Goal: Information Seeking & Learning: Learn about a topic

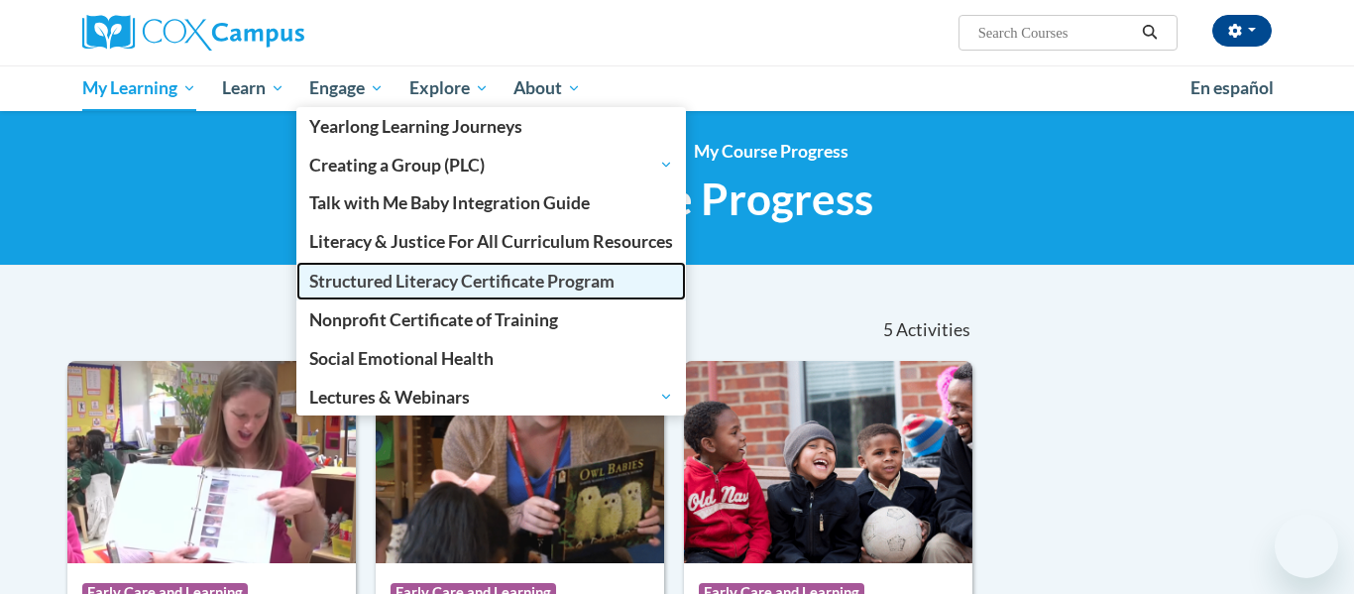
click at [633, 295] on link "Structured Literacy Certificate Program" at bounding box center [491, 281] width 390 height 39
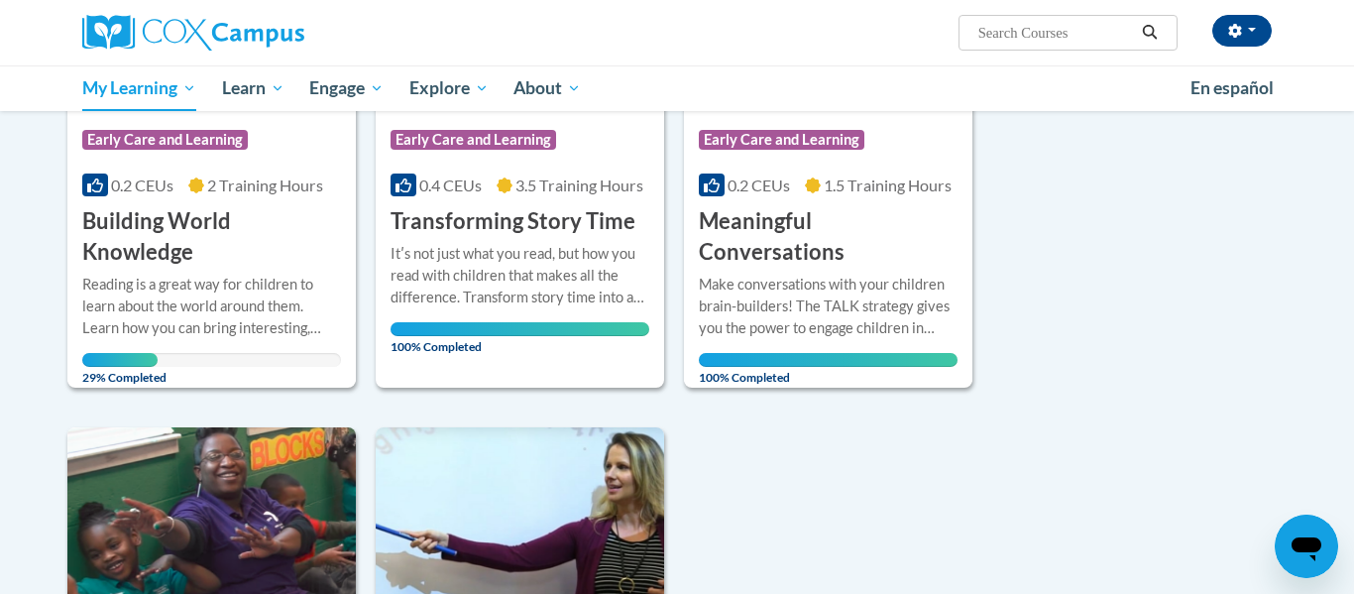
scroll to position [457, 0]
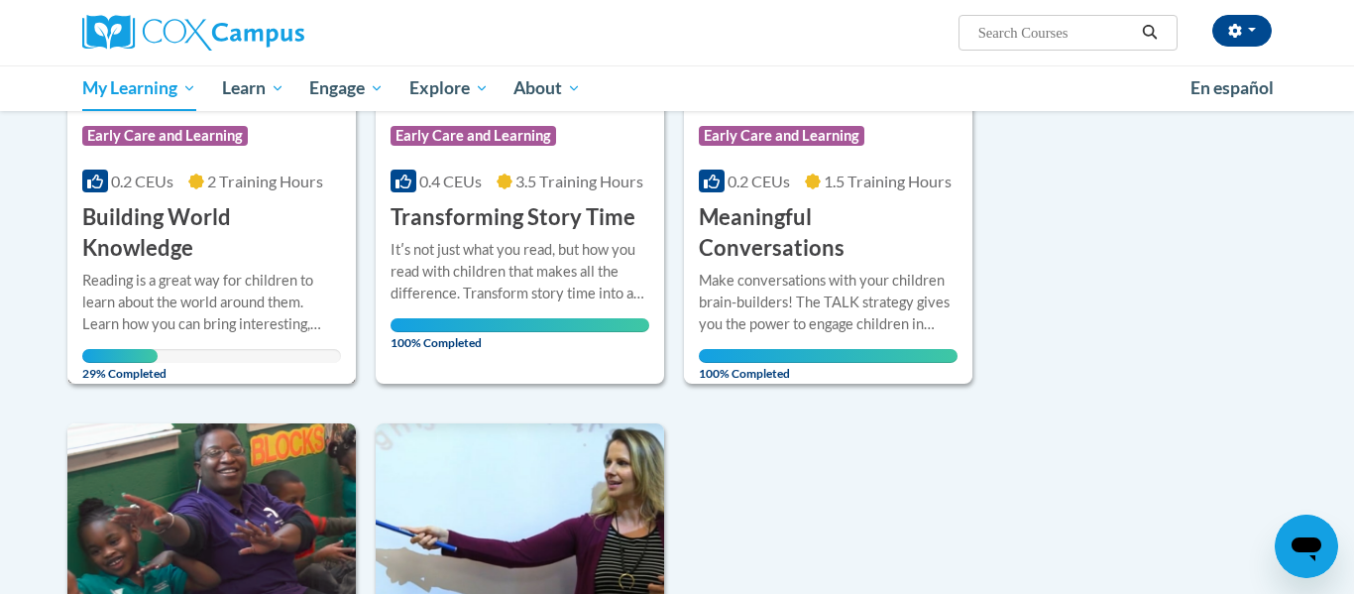
click at [199, 324] on div "Reading is a great way for children to learn about the world around them. Learn…" at bounding box center [211, 302] width 259 height 65
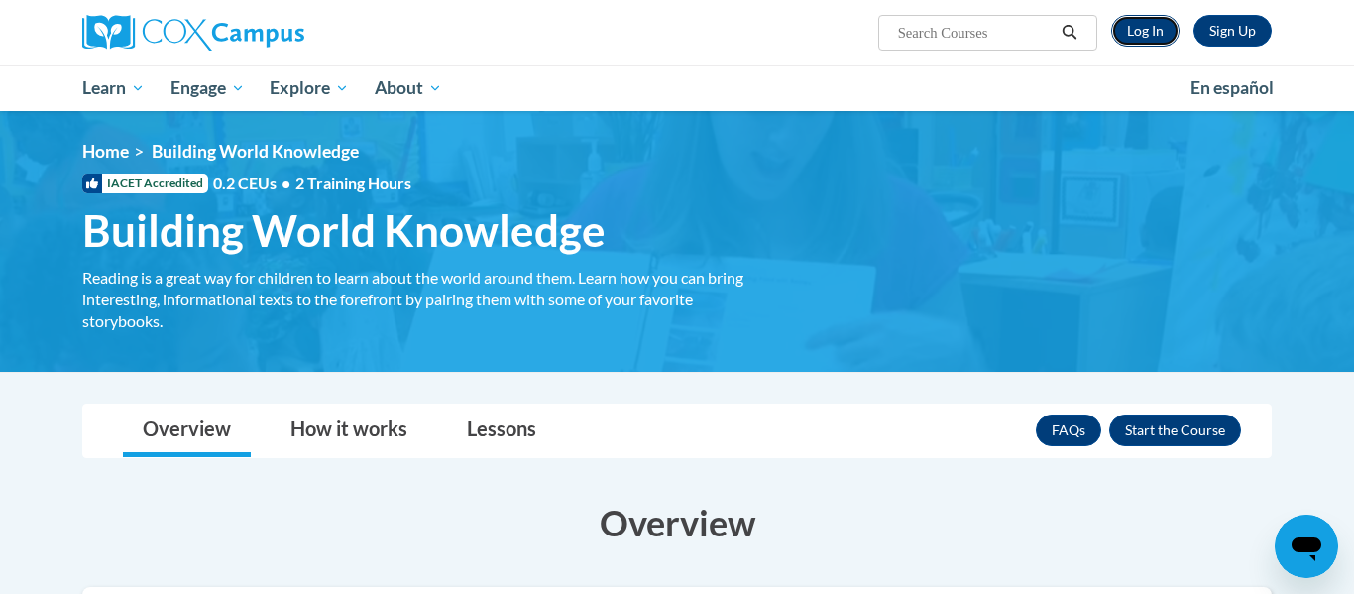
click at [1141, 22] on link "Log In" at bounding box center [1145, 31] width 68 height 32
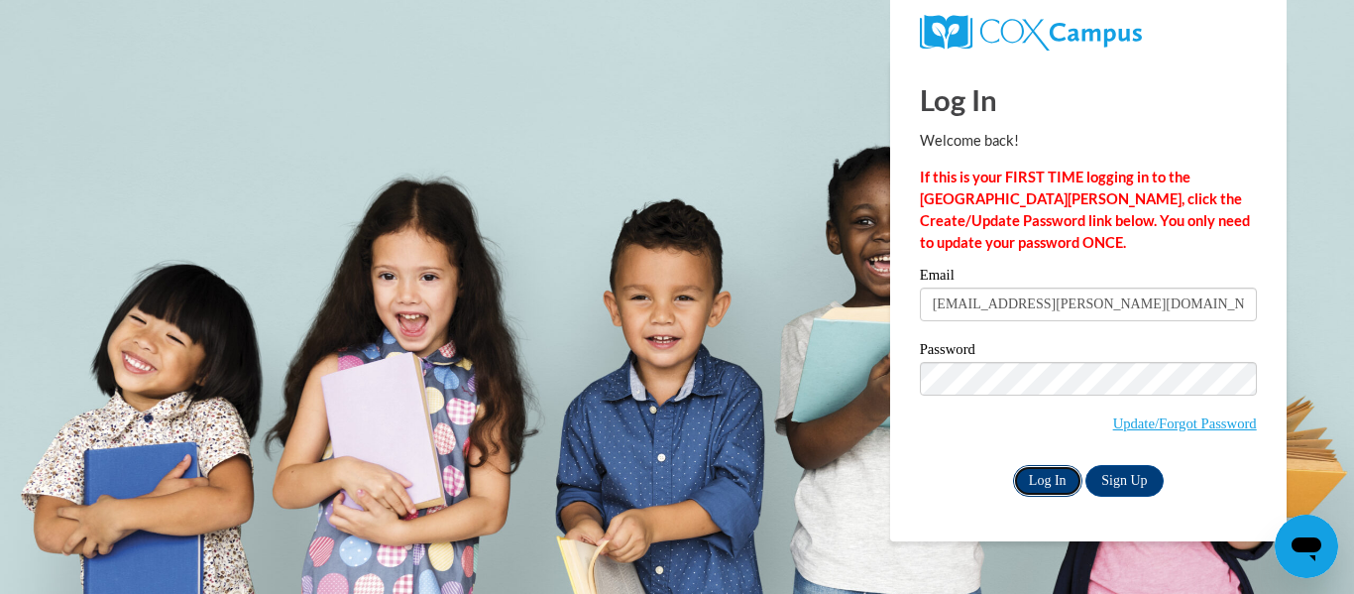
click at [1052, 481] on input "Log In" at bounding box center [1047, 481] width 69 height 32
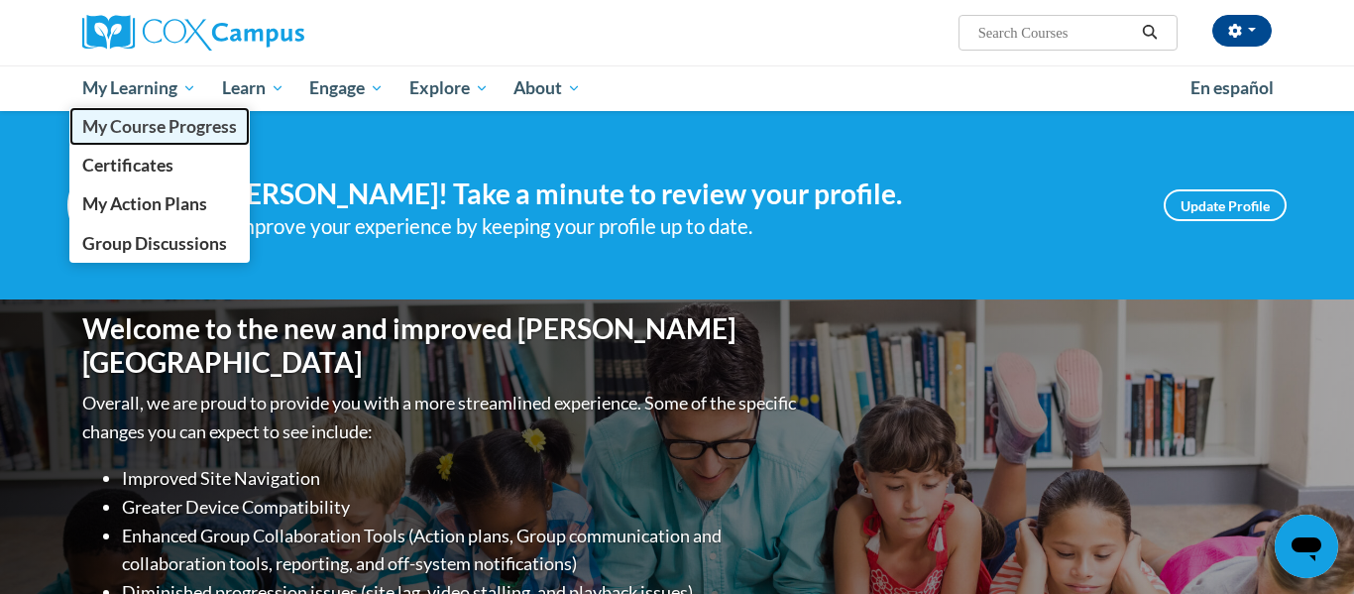
click at [155, 124] on span "My Course Progress" at bounding box center [159, 126] width 155 height 21
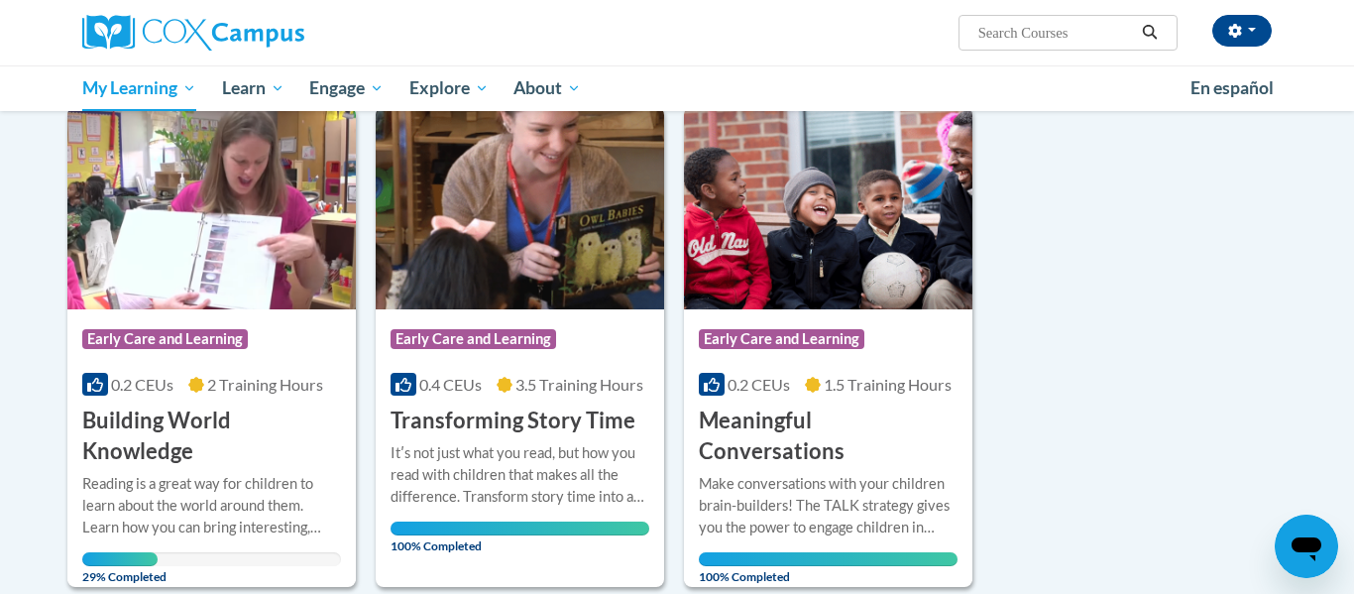
scroll to position [261, 0]
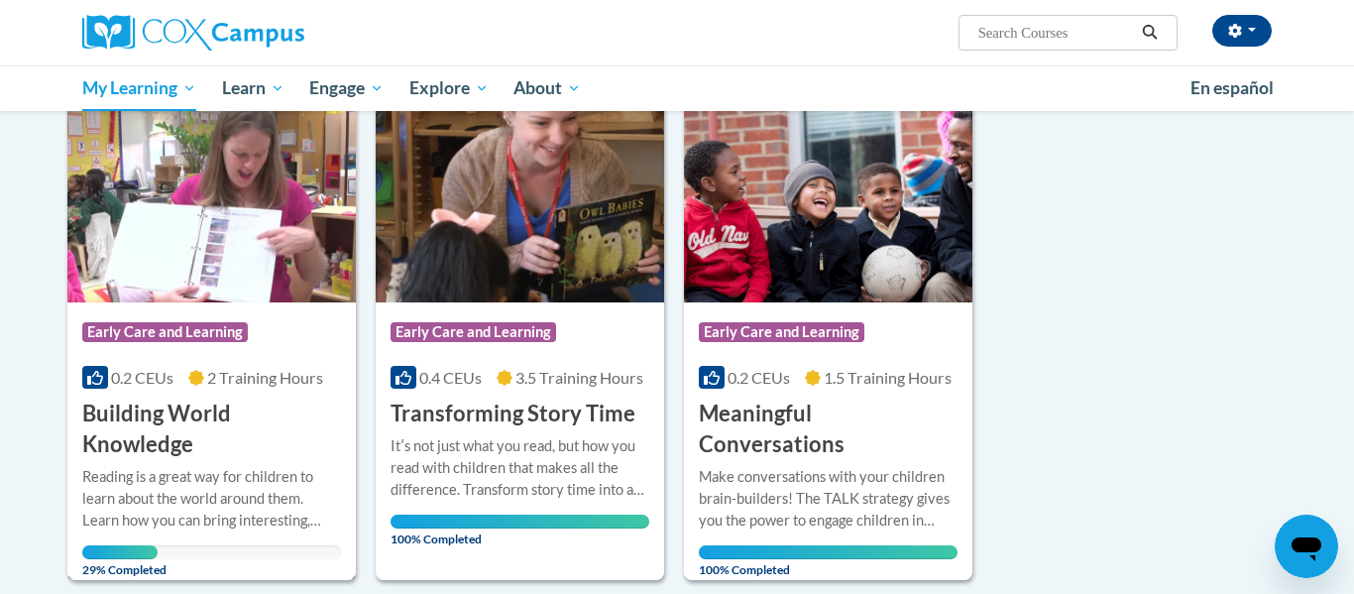
click at [266, 358] on div "Course Category: Early Care and Learning 0.2 CEUs 2 Training Hours COURSE Build…" at bounding box center [211, 381] width 288 height 158
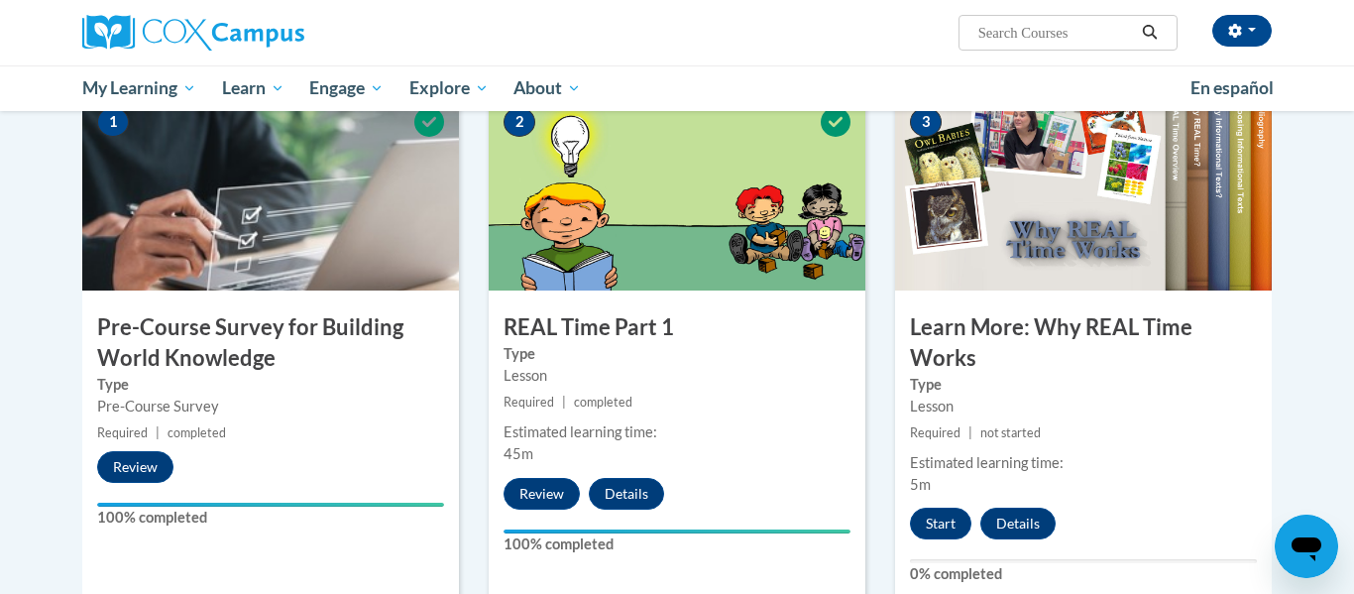
scroll to position [464, 0]
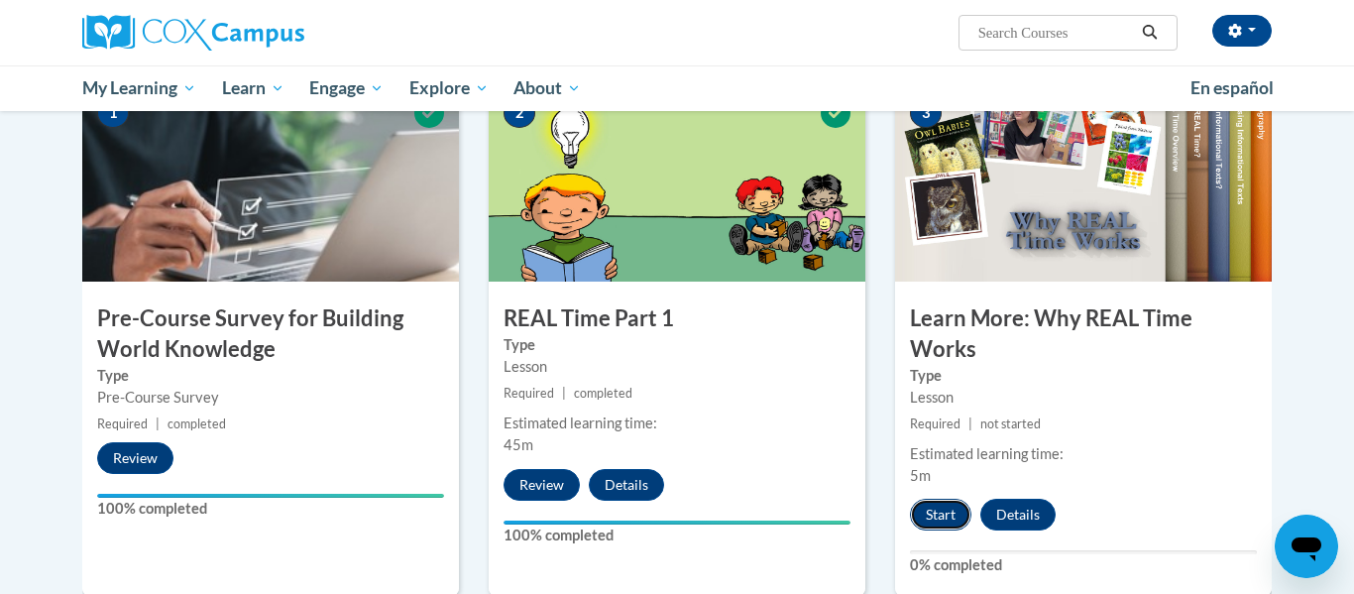
click at [923, 506] on button "Start" at bounding box center [940, 515] width 61 height 32
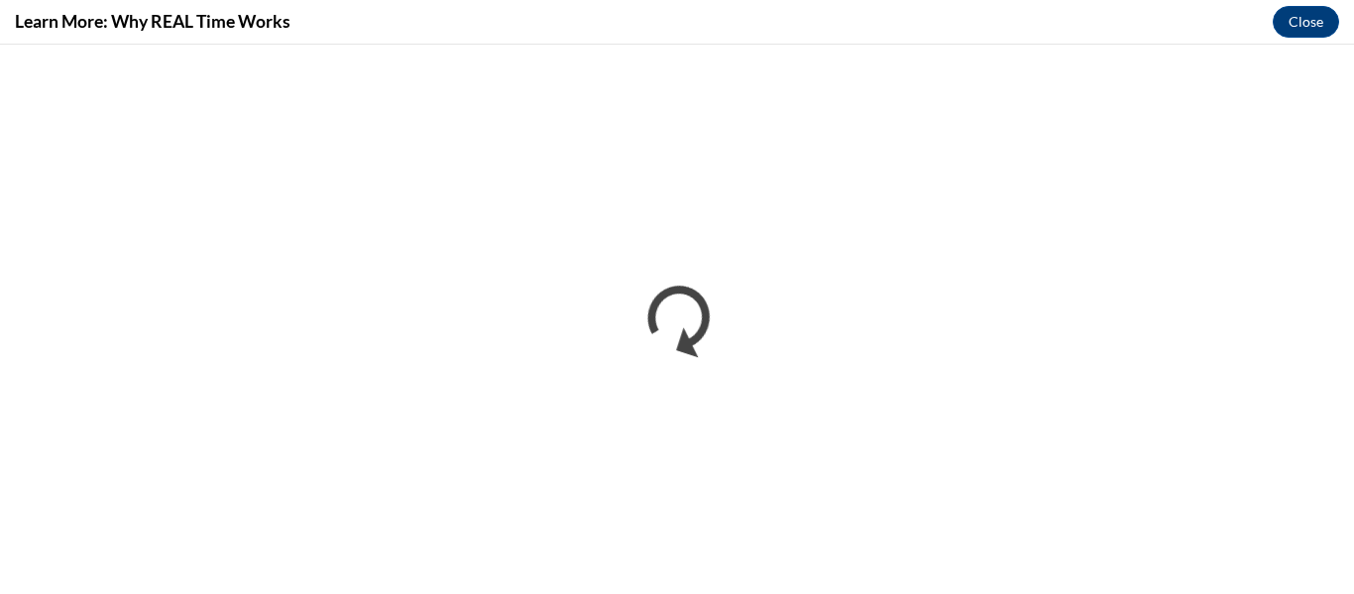
scroll to position [0, 0]
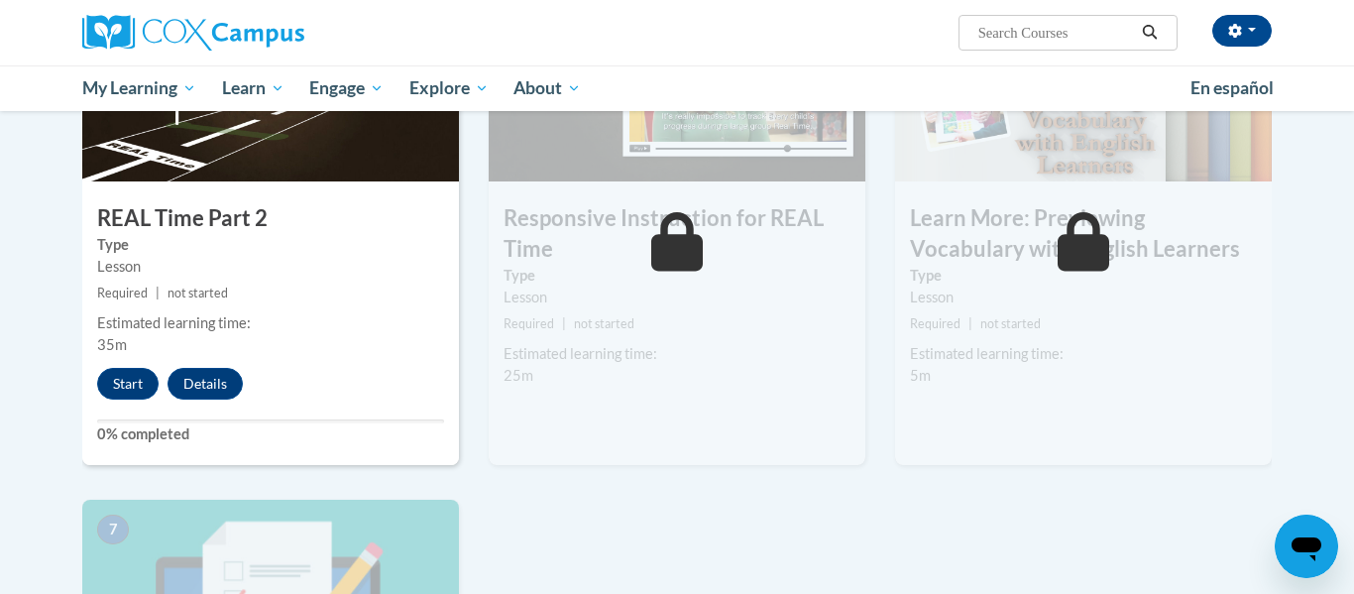
scroll to position [1115, 0]
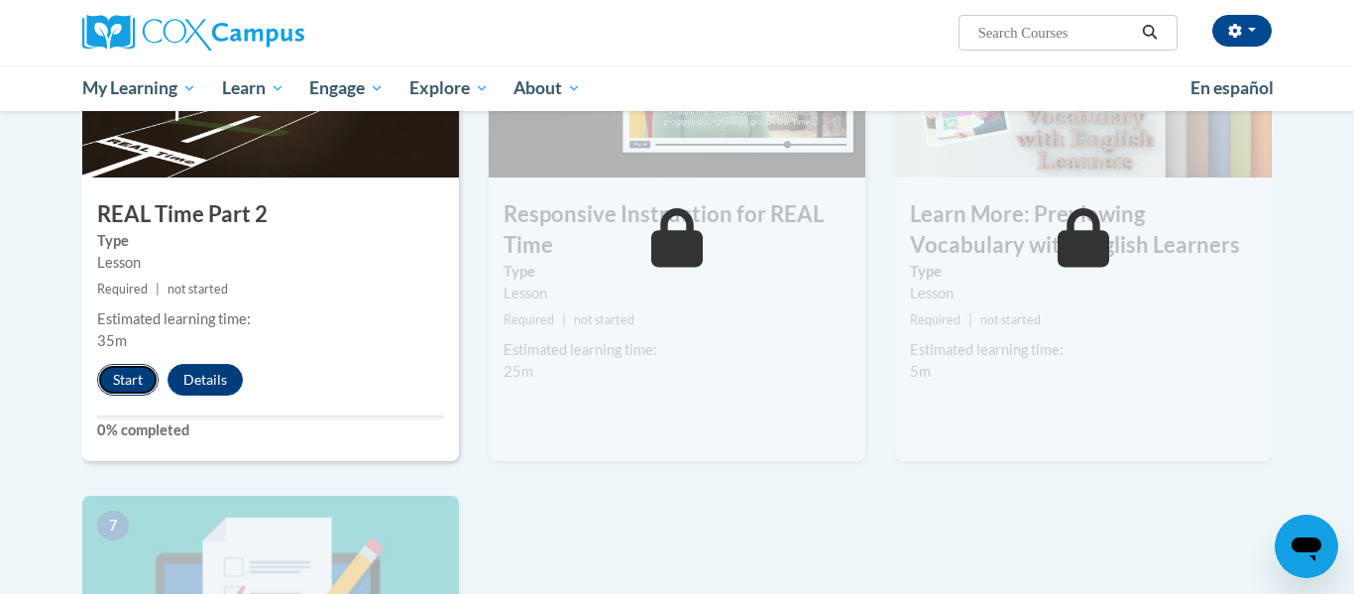
click at [137, 388] on button "Start" at bounding box center [127, 380] width 61 height 32
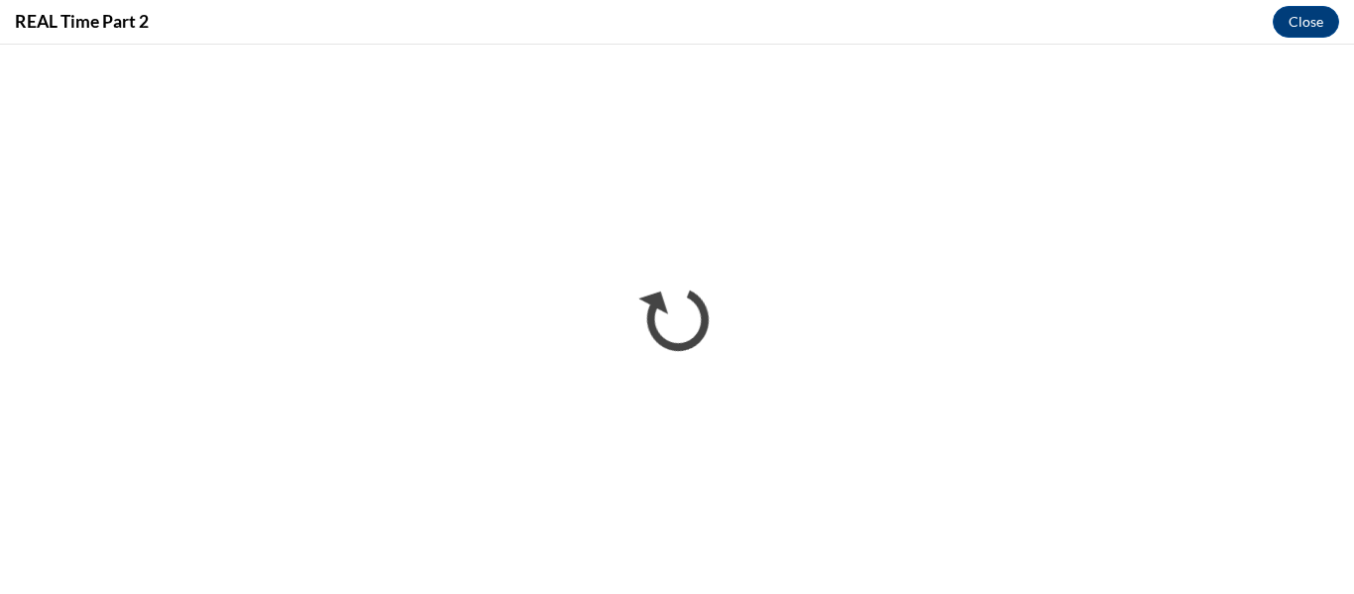
scroll to position [0, 0]
